Goal: Information Seeking & Learning: Learn about a topic

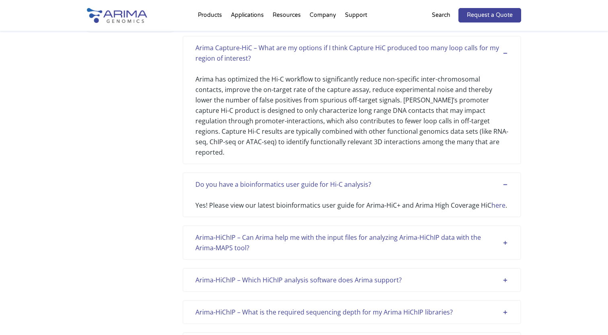
scroll to position [254, 0]
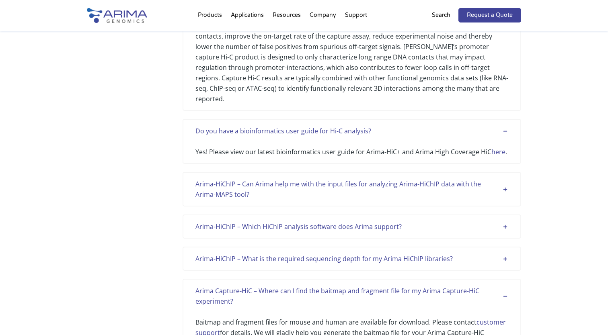
click at [501, 148] on link "here" at bounding box center [499, 152] width 14 height 9
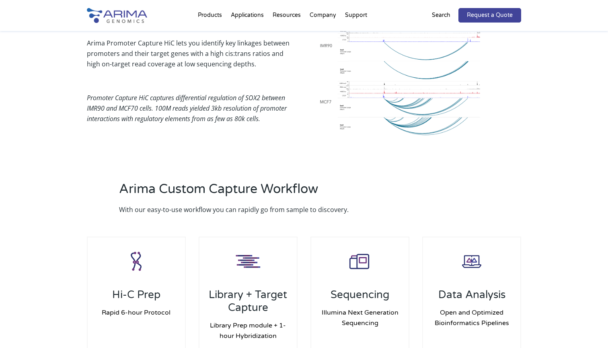
scroll to position [775, 0]
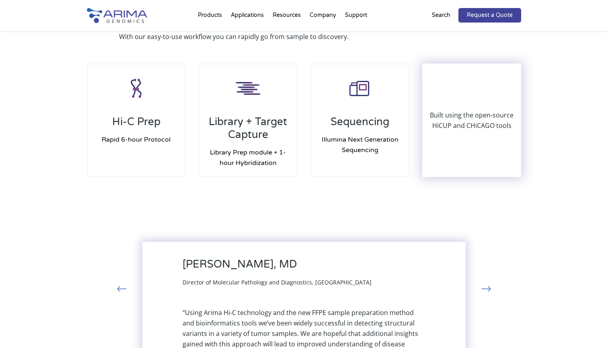
click at [464, 124] on div "Built using the open-source HiCUP and CHiCAGO tools" at bounding box center [471, 120] width 97 height 112
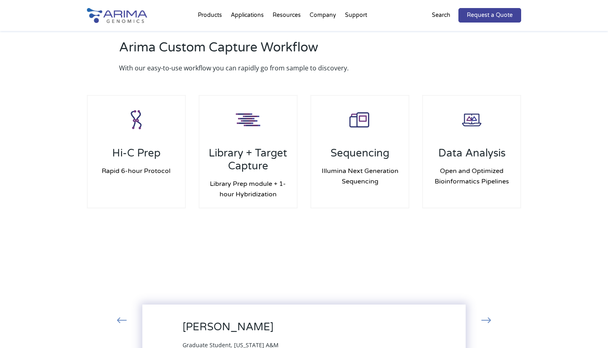
scroll to position [734, 0]
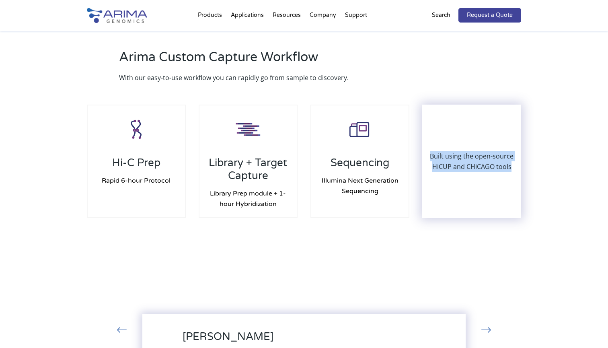
drag, startPoint x: 431, startPoint y: 148, endPoint x: 512, endPoint y: 154, distance: 81.5
click at [512, 154] on p "Built using the open-source HiCUP and CHiCAGO tools" at bounding box center [471, 161] width 97 height 21
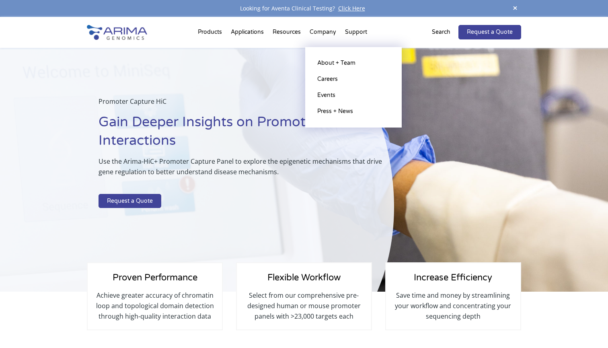
scroll to position [0, 0]
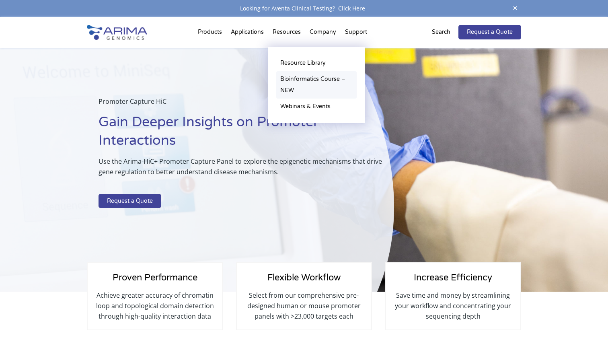
click at [299, 82] on link "Bioinformatics Course – NEW" at bounding box center [316, 84] width 80 height 27
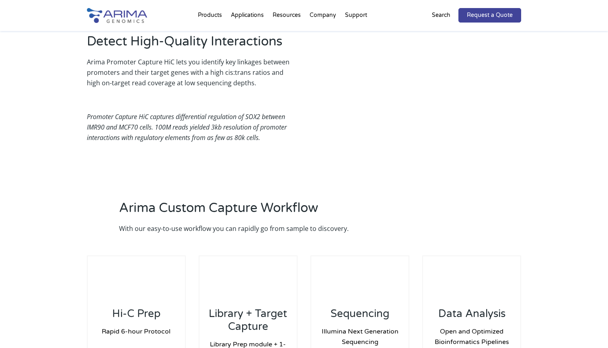
scroll to position [658, 0]
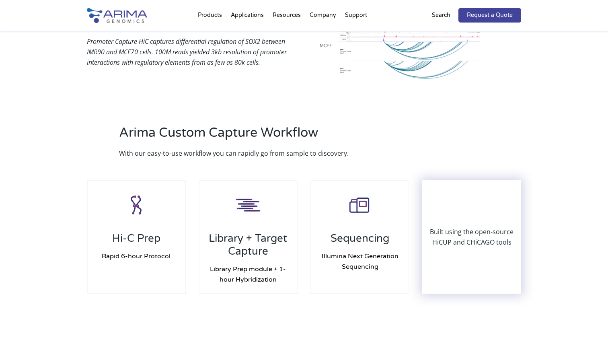
click at [444, 226] on p "Built using the open-source HiCUP and CHiCAGO tools" at bounding box center [471, 236] width 97 height 21
click at [457, 199] on div "Built using the open-source HiCUP and CHiCAGO tools" at bounding box center [471, 237] width 97 height 112
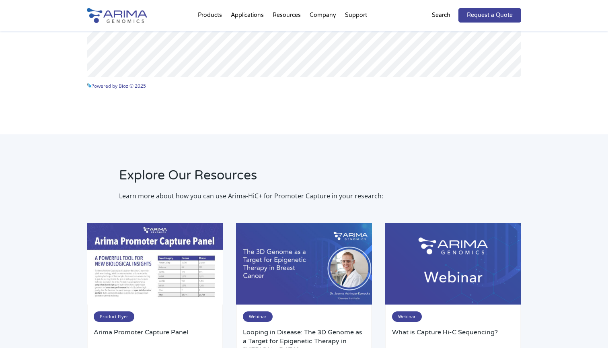
scroll to position [1827, 0]
